Goal: Find specific page/section: Find specific page/section

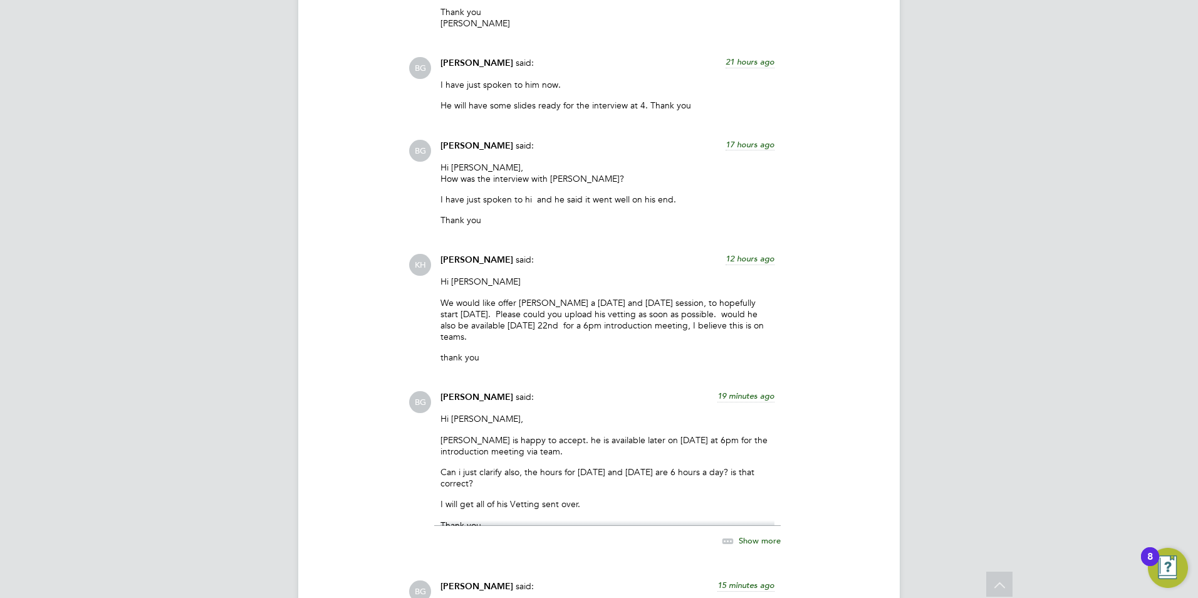
scroll to position [2516, 0]
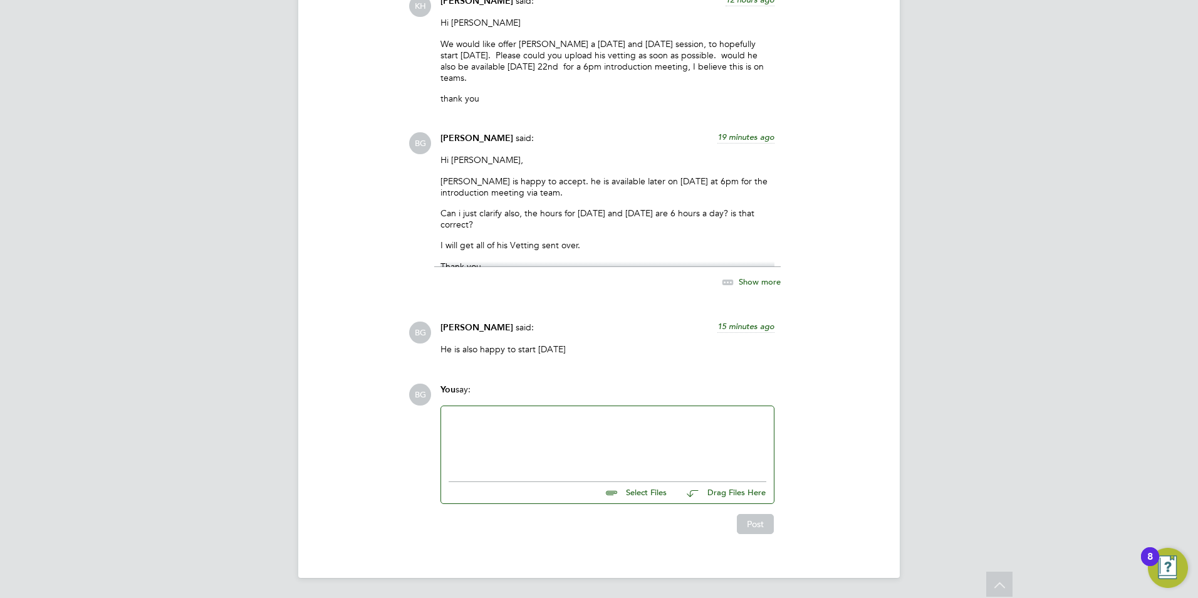
click at [731, 286] on icon at bounding box center [728, 282] width 16 height 16
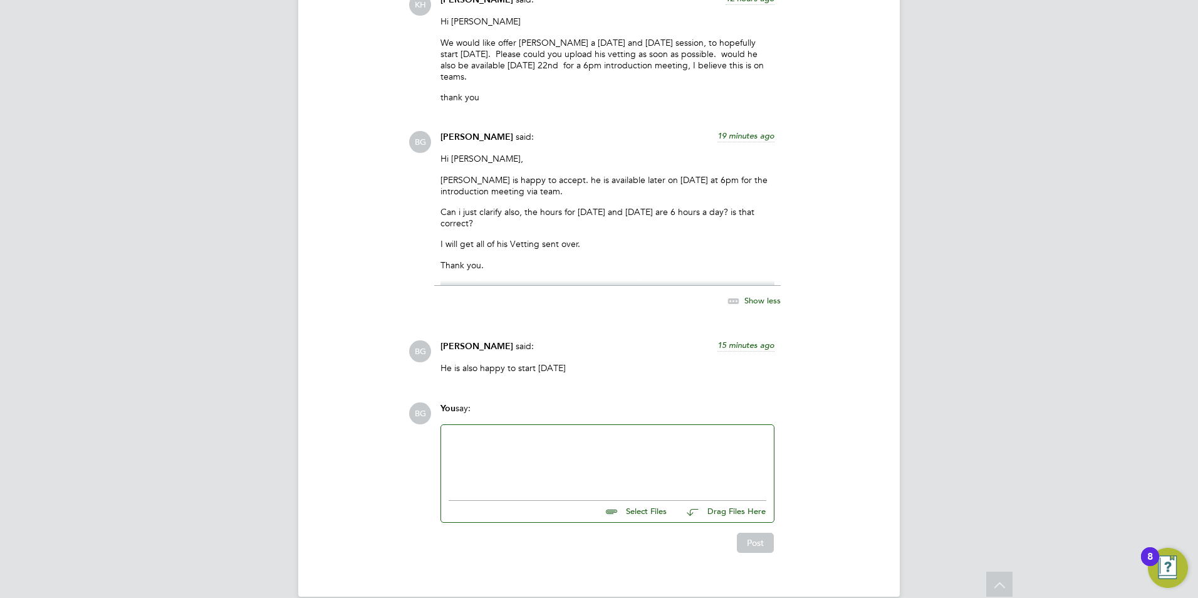
click at [729, 297] on icon at bounding box center [734, 301] width 16 height 16
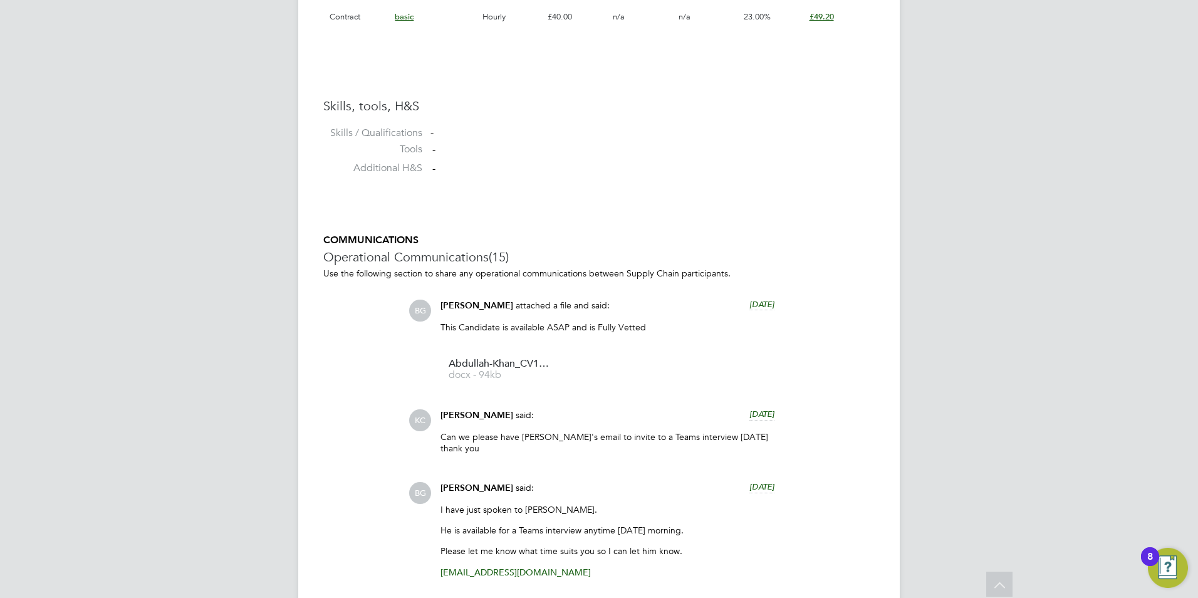
scroll to position [940, 0]
